Goal: Communication & Community: Answer question/provide support

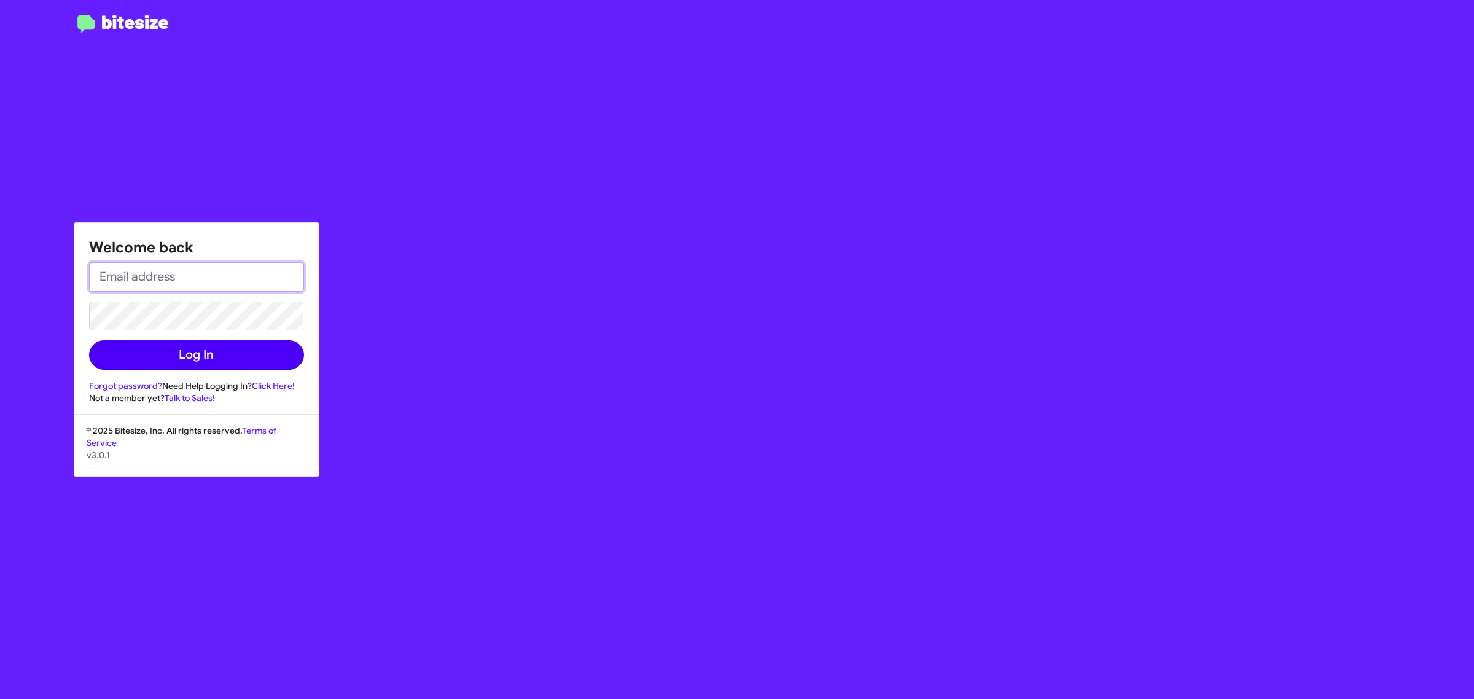
type input "[EMAIL_ADDRESS][DOMAIN_NAME]"
click at [211, 347] on button "Log In" at bounding box center [196, 354] width 215 height 29
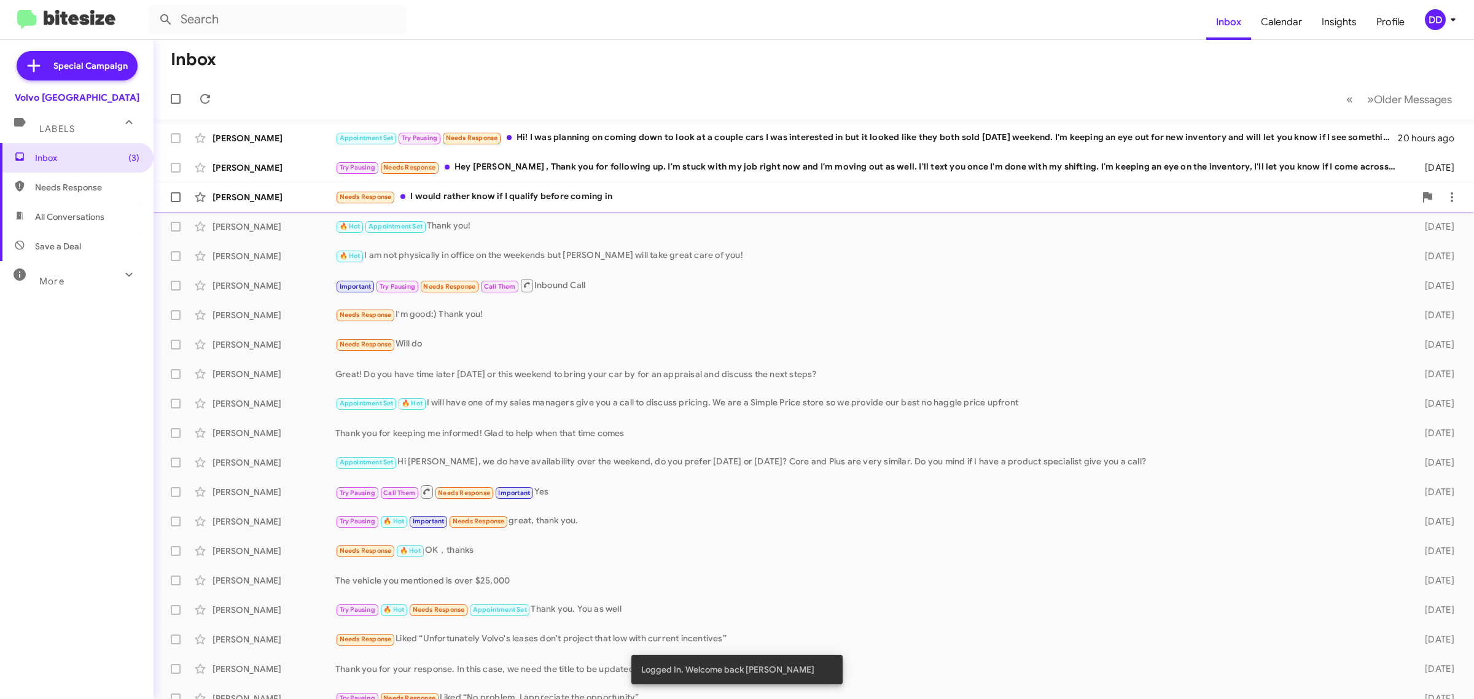
click at [729, 195] on div "Needs Response I would rather know if I qualify before coming in" at bounding box center [875, 197] width 1080 height 14
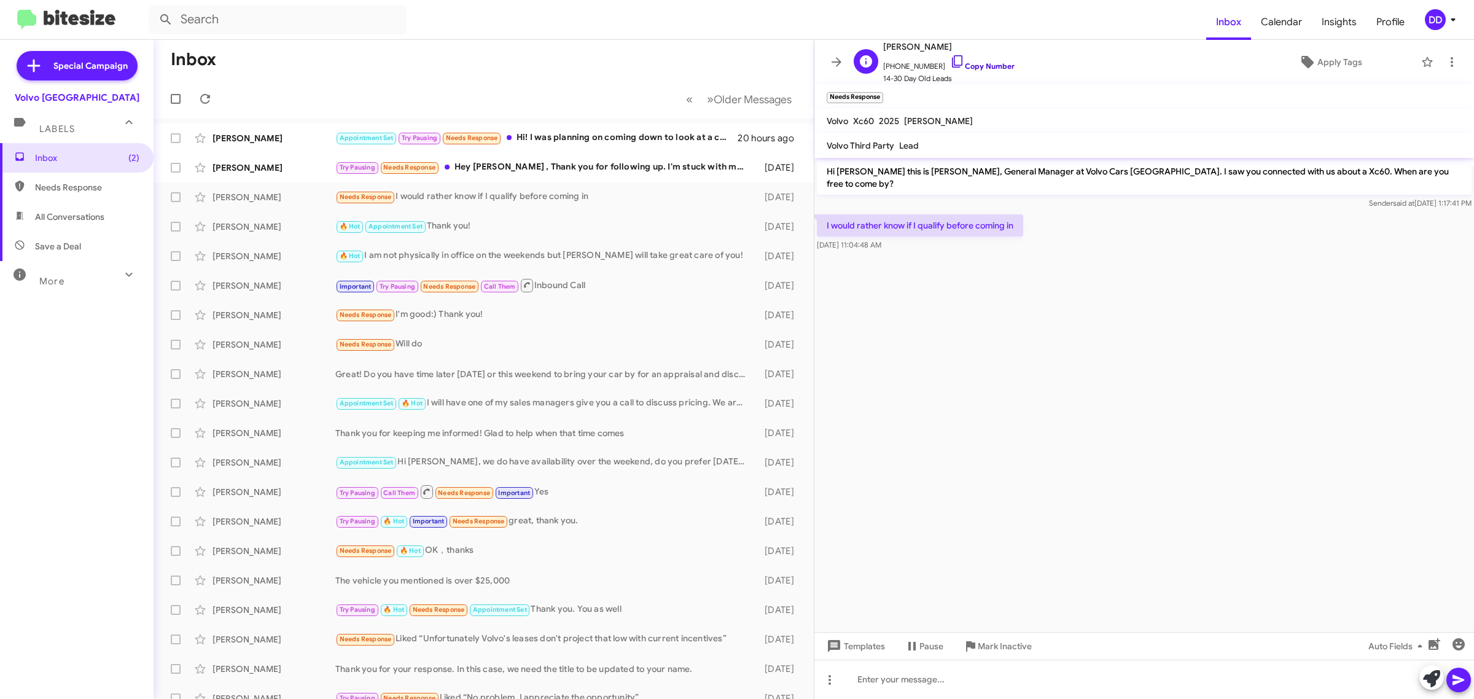
click at [967, 62] on link "Copy Number" at bounding box center [982, 65] width 64 height 9
click at [1084, 694] on div at bounding box center [1143, 678] width 659 height 39
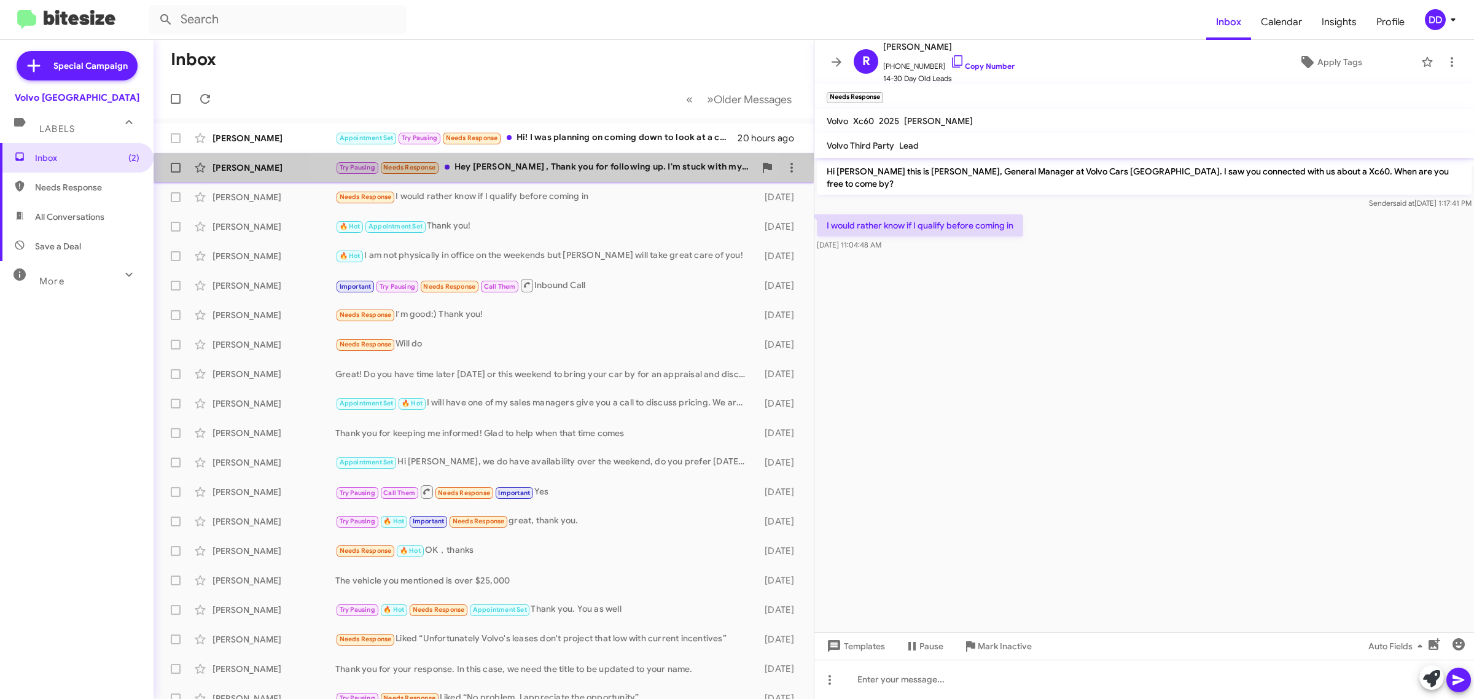
click at [539, 160] on div "[PERSON_NAME] Try Pausing Needs Response Hey [PERSON_NAME] , Thank you for foll…" at bounding box center [483, 167] width 640 height 25
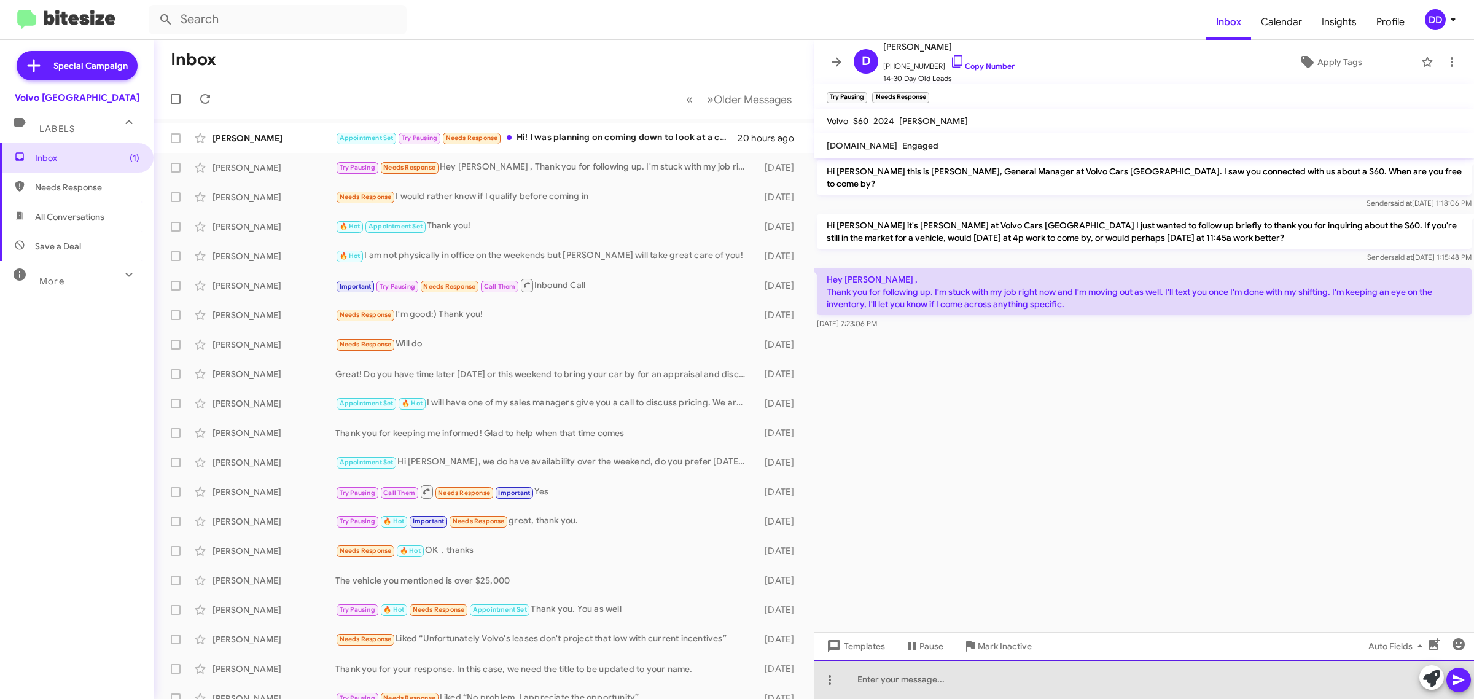
click at [1004, 673] on div at bounding box center [1143, 678] width 659 height 39
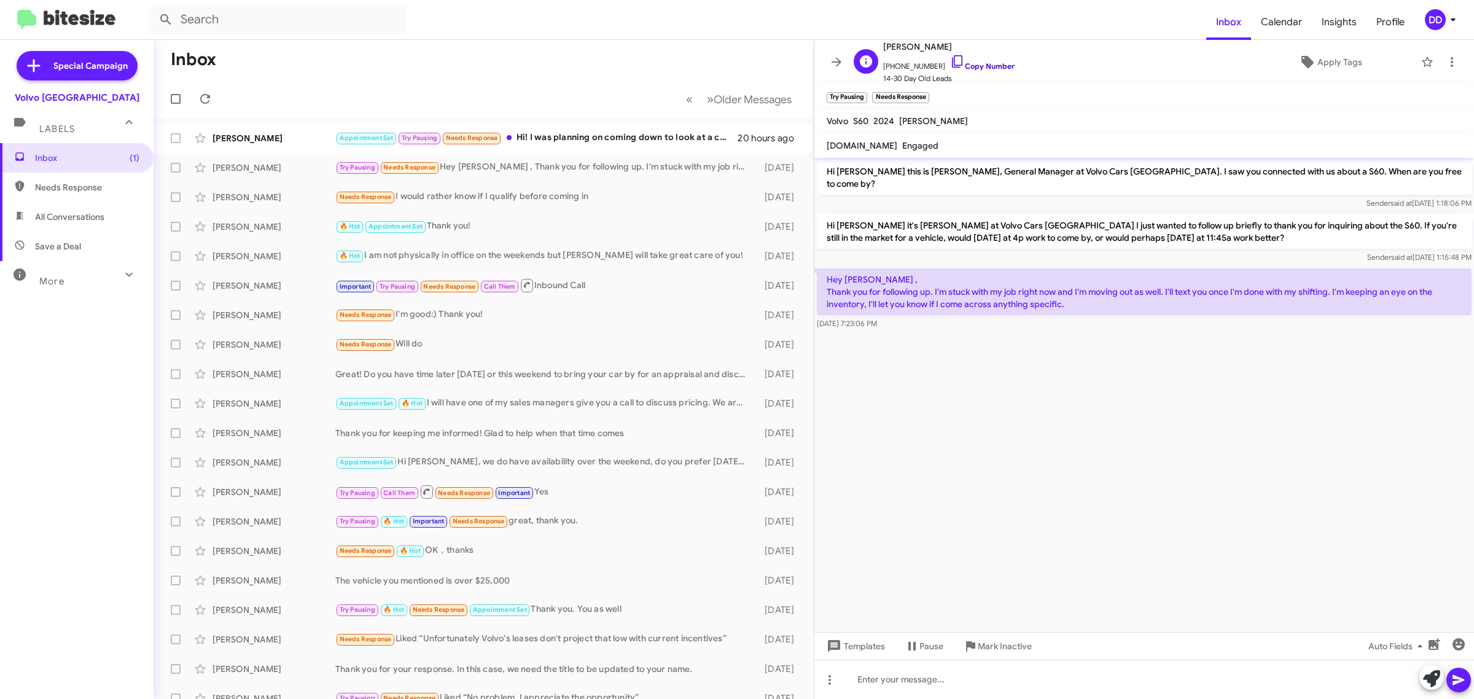
click at [970, 68] on link "Copy Number" at bounding box center [982, 65] width 64 height 9
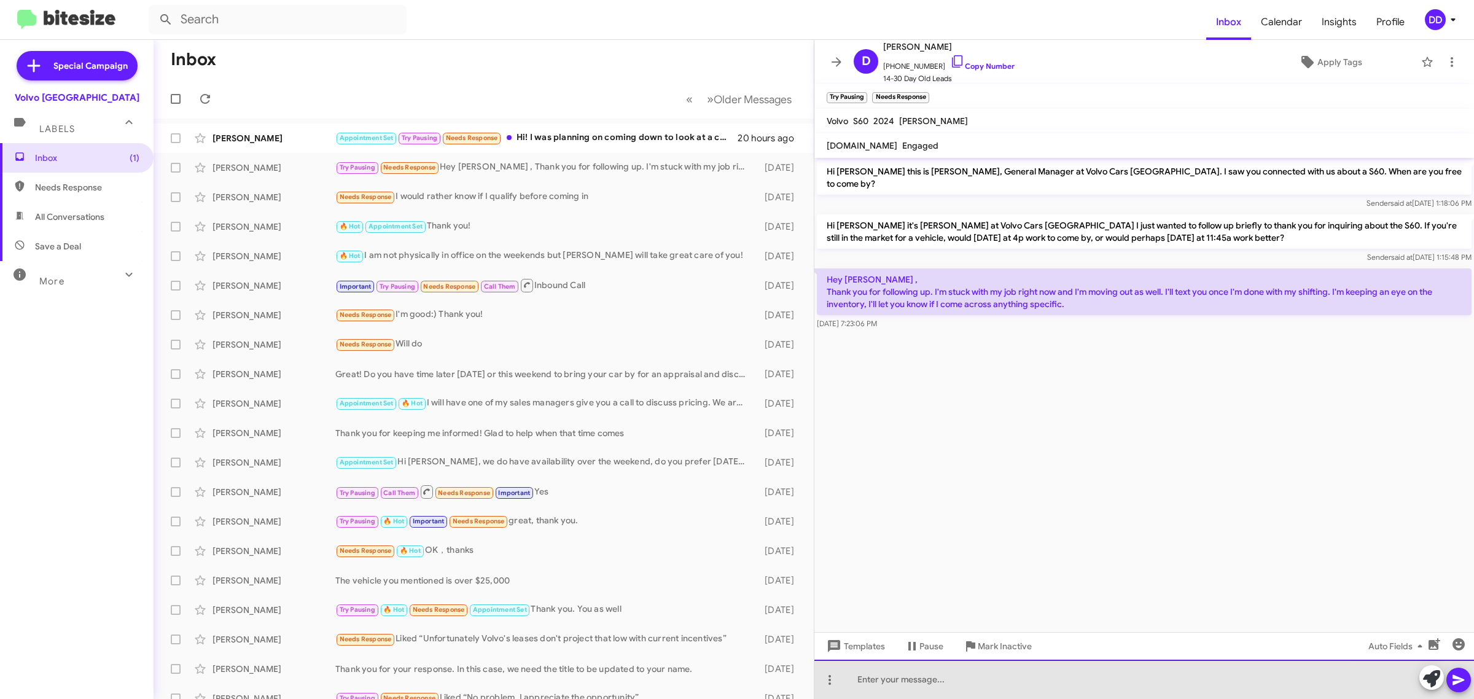
click at [944, 674] on div at bounding box center [1143, 678] width 659 height 39
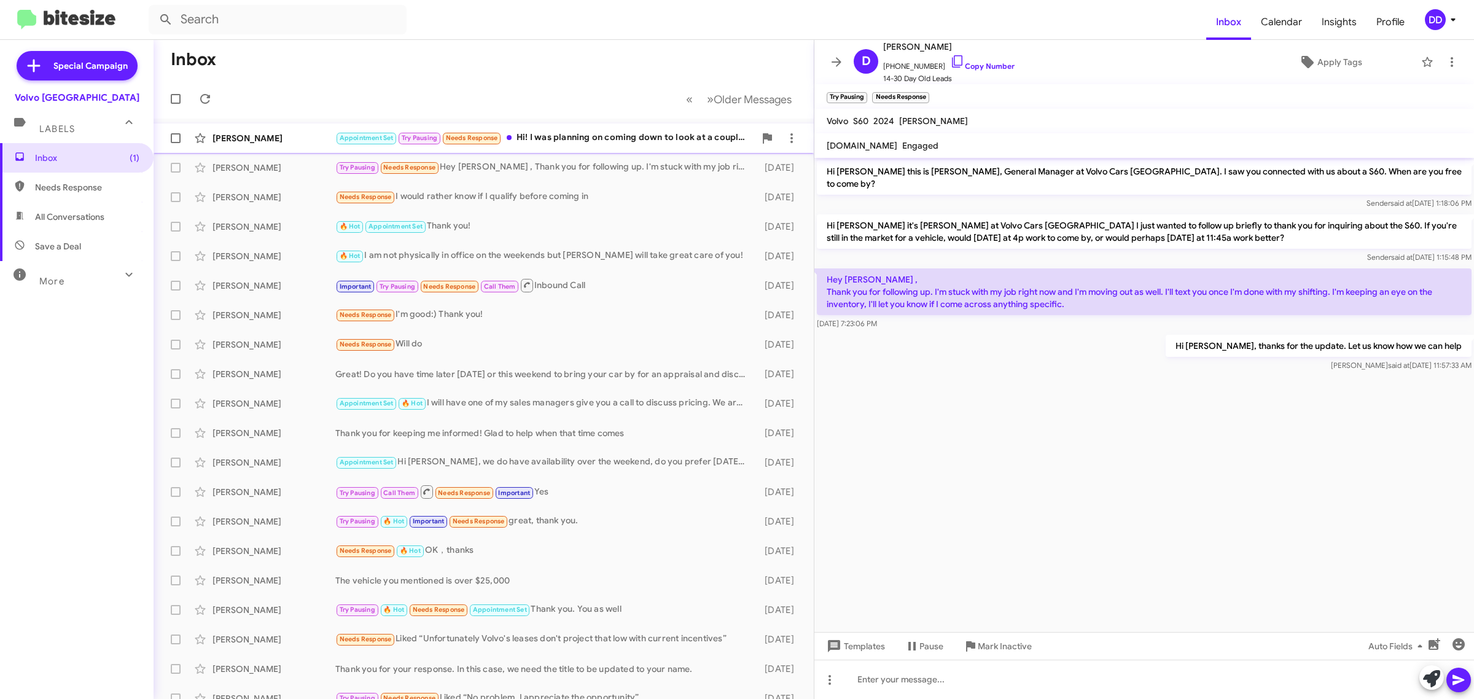
click at [579, 132] on div "Appointment Set Try Pausing Needs Response Hi! I was planning on coming down to…" at bounding box center [544, 138] width 419 height 14
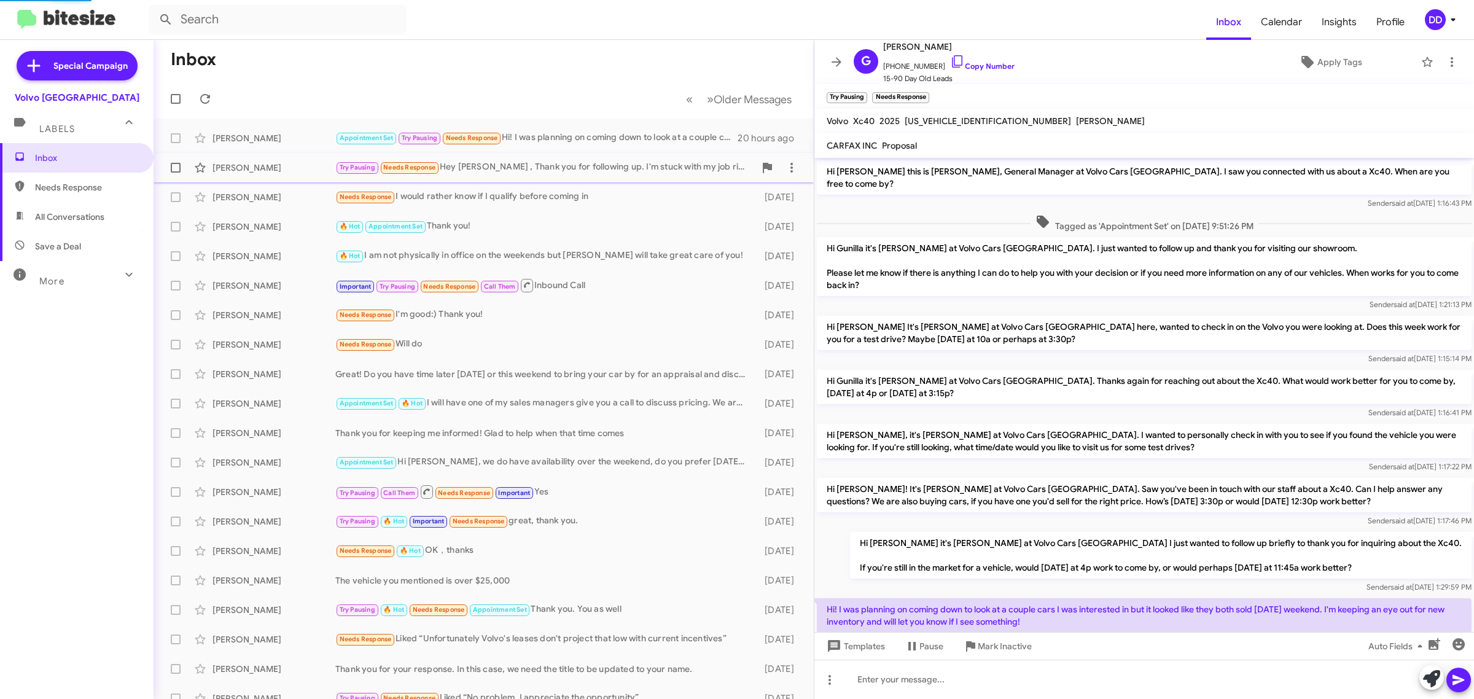
scroll to position [32, 0]
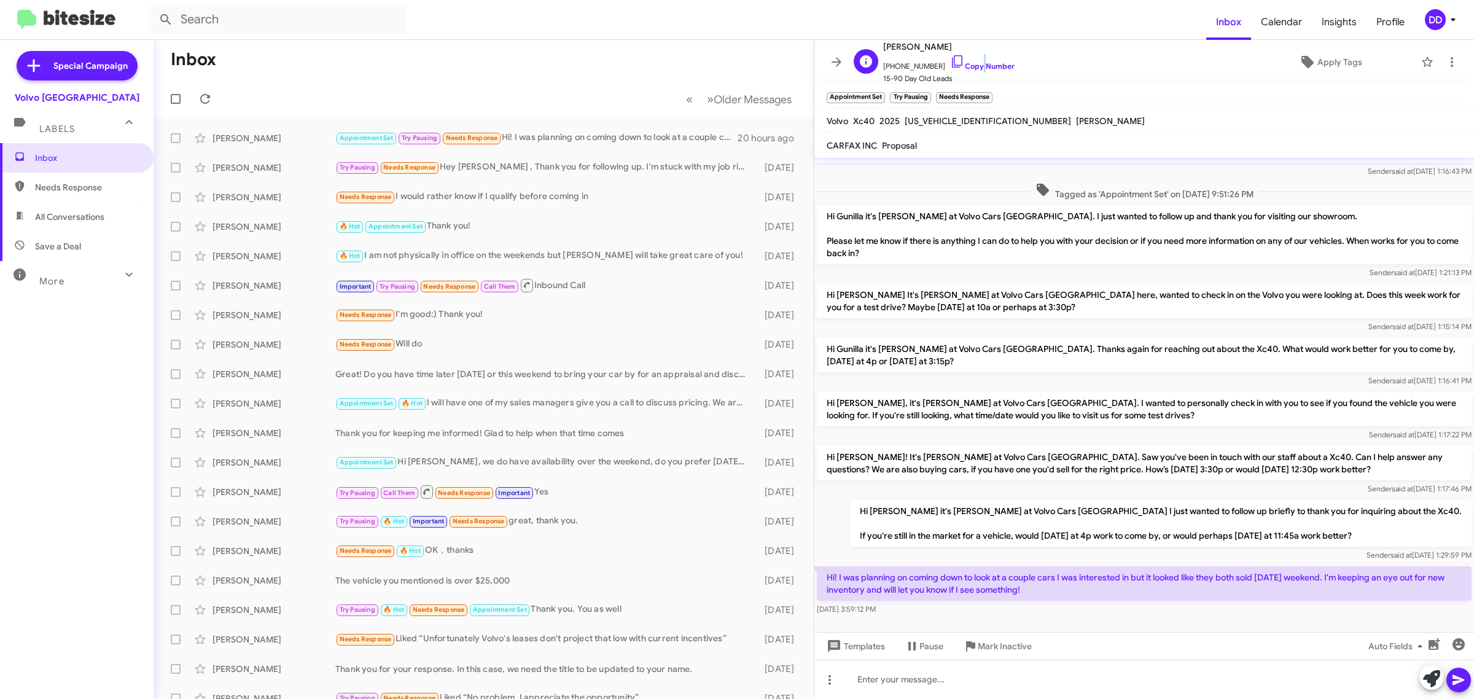
click at [970, 61] on span "[PHONE_NUMBER] Copy Number" at bounding box center [948, 63] width 131 height 18
click at [984, 65] on link "Copy Number" at bounding box center [982, 65] width 64 height 9
copy link "y"
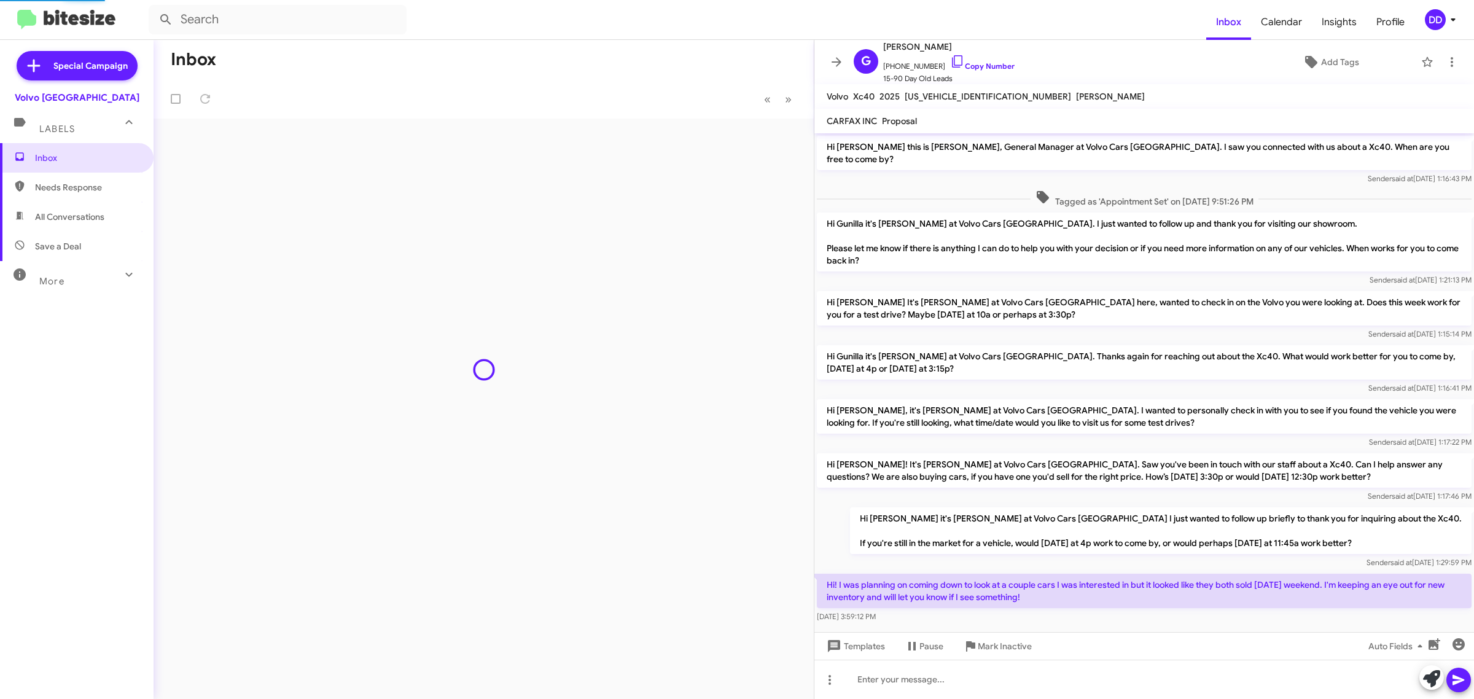
scroll to position [7, 0]
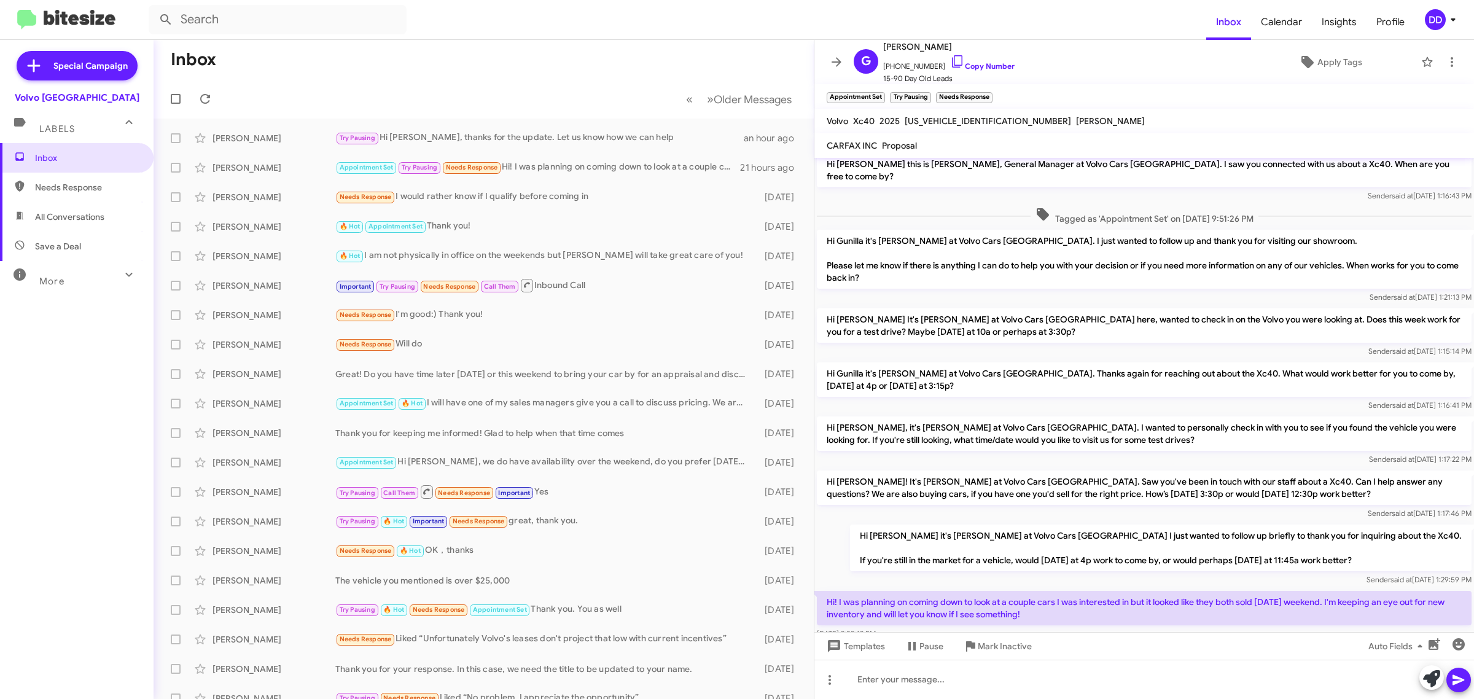
click at [372, 58] on mat-toolbar-row "Inbox" at bounding box center [484, 59] width 660 height 39
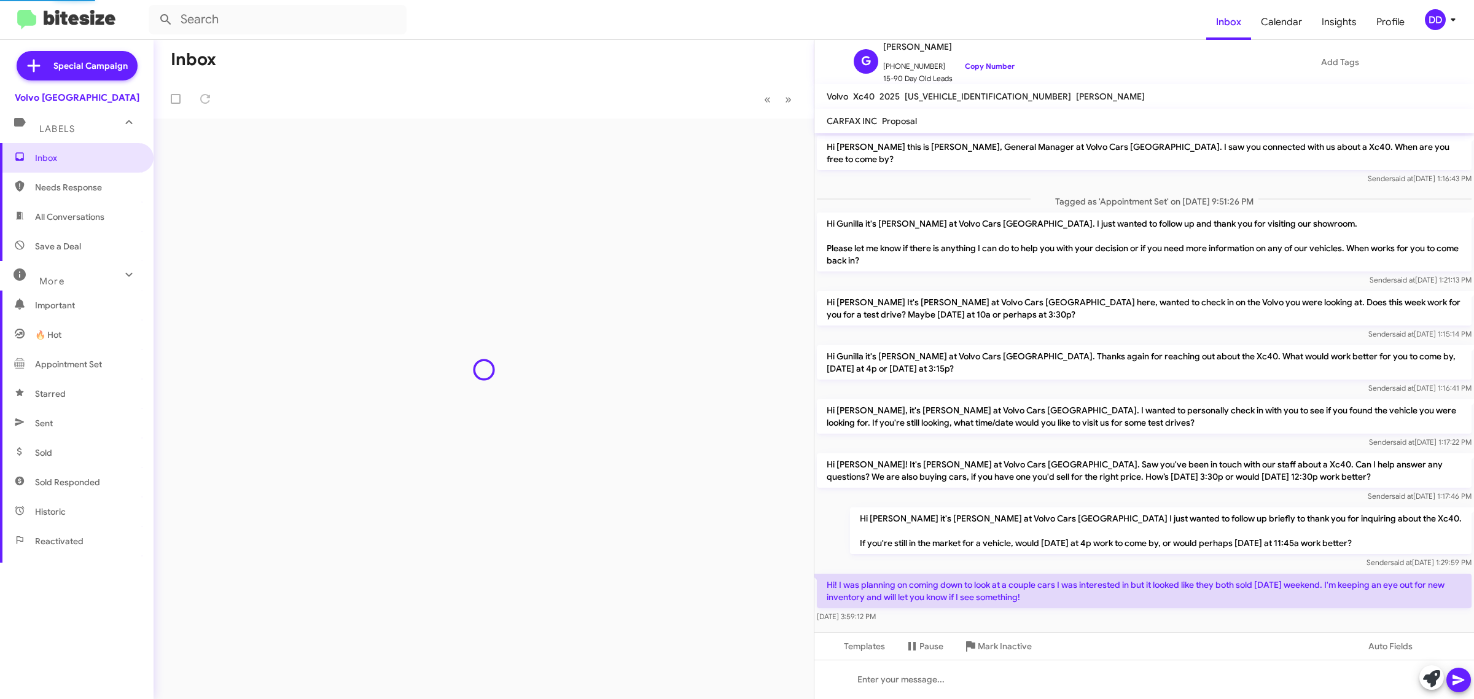
scroll to position [7, 0]
